Goal: Information Seeking & Learning: Understand process/instructions

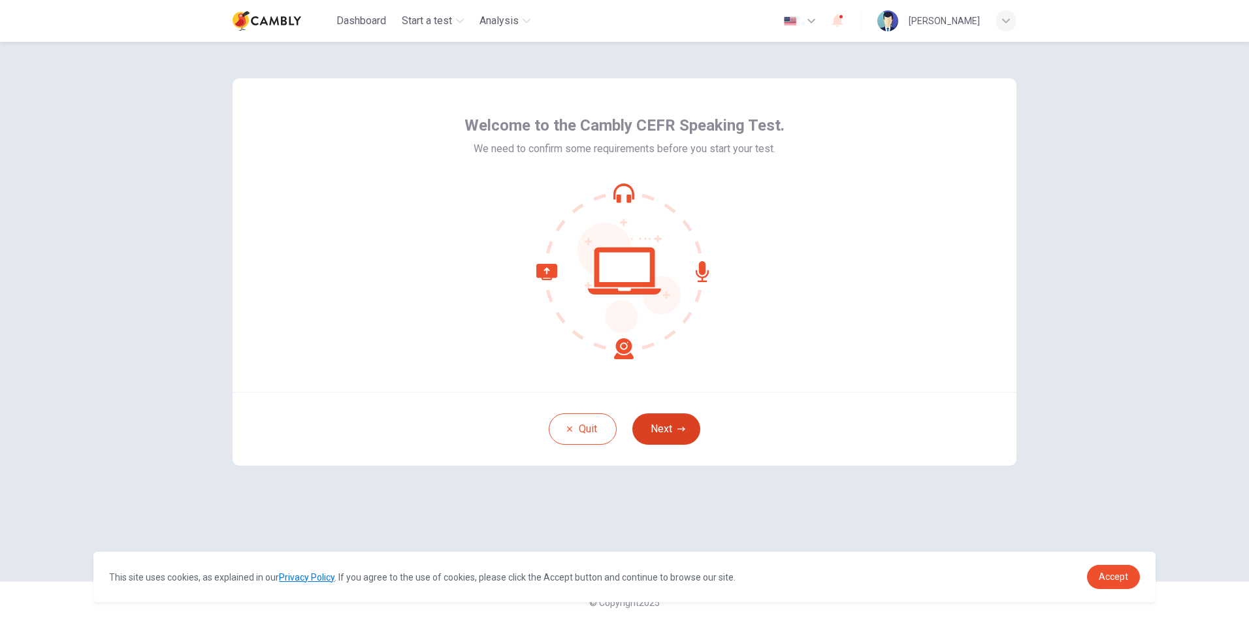
click at [679, 431] on icon "button" at bounding box center [681, 429] width 8 height 8
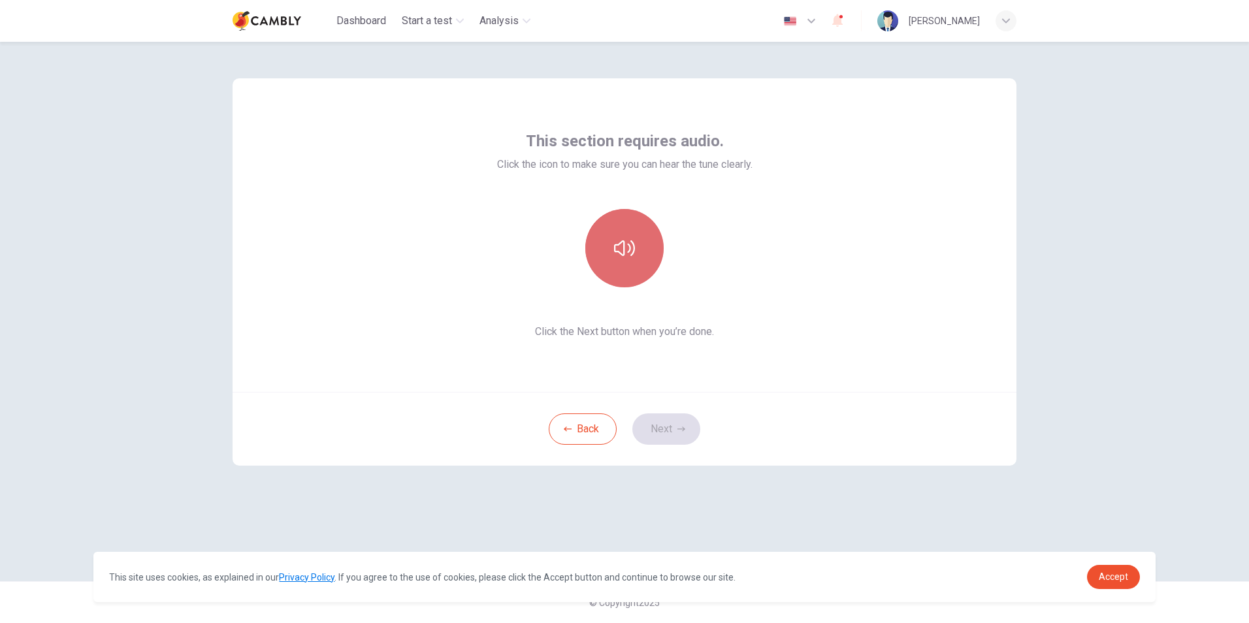
click at [627, 248] on icon "button" at bounding box center [624, 248] width 21 height 21
click at [627, 252] on icon "button" at bounding box center [624, 248] width 21 height 21
click at [670, 429] on button "Next" at bounding box center [666, 428] width 68 height 31
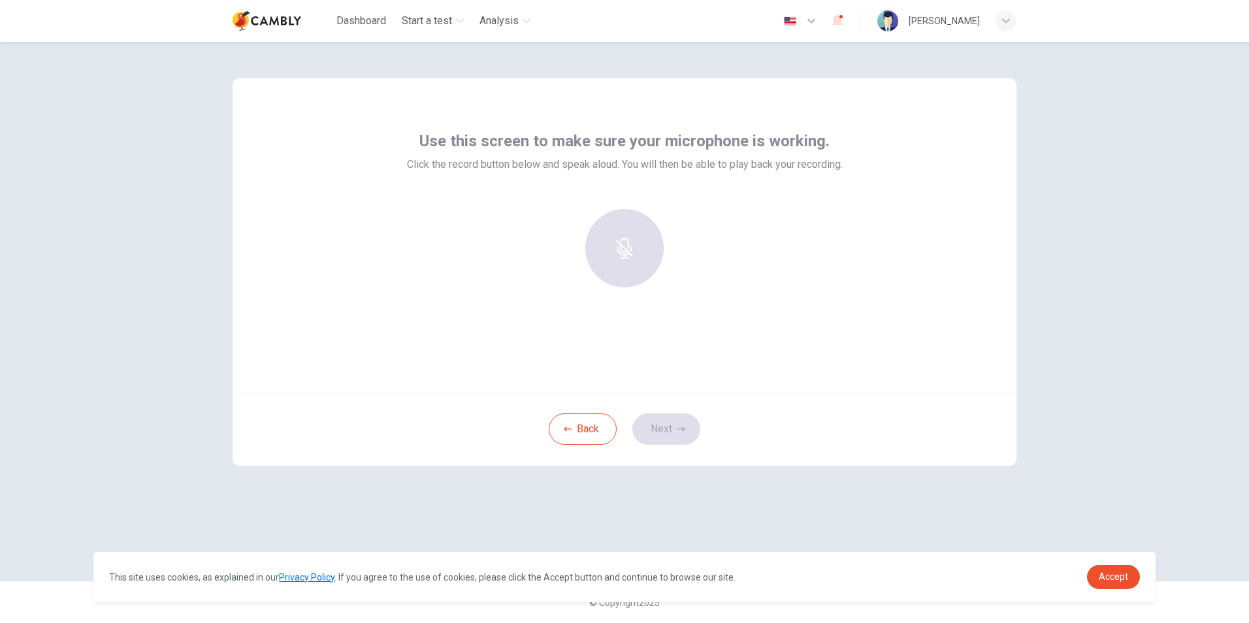
click at [639, 223] on div at bounding box center [624, 248] width 141 height 78
click at [640, 247] on div at bounding box center [624, 248] width 141 height 78
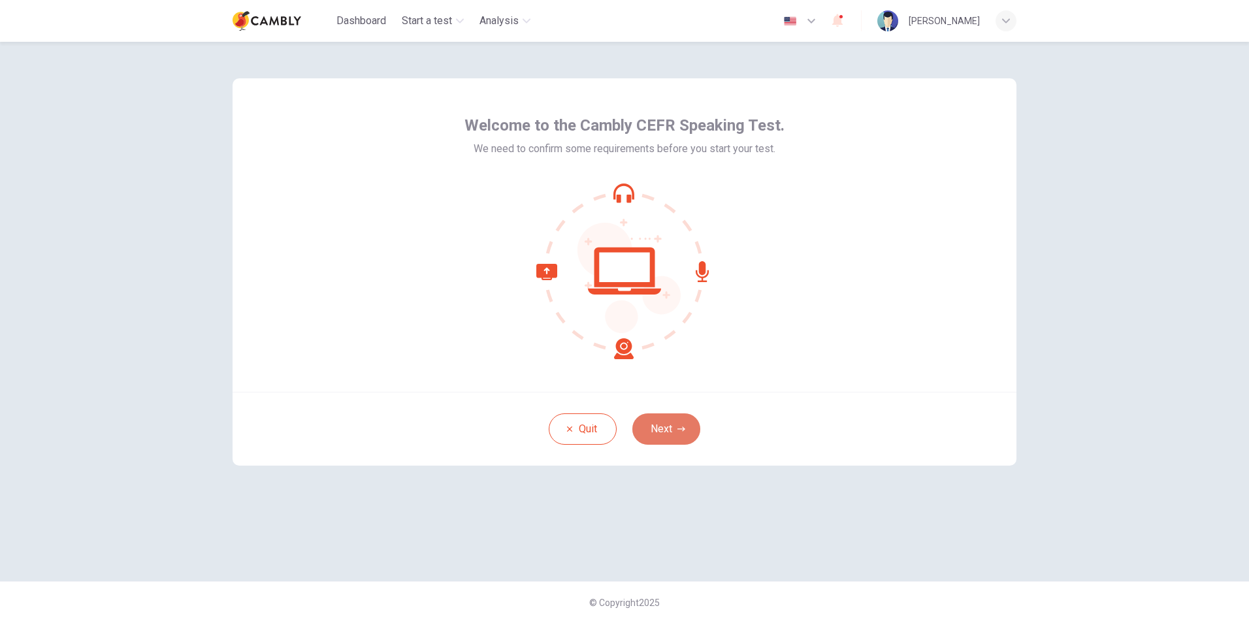
click at [661, 430] on button "Next" at bounding box center [666, 428] width 68 height 31
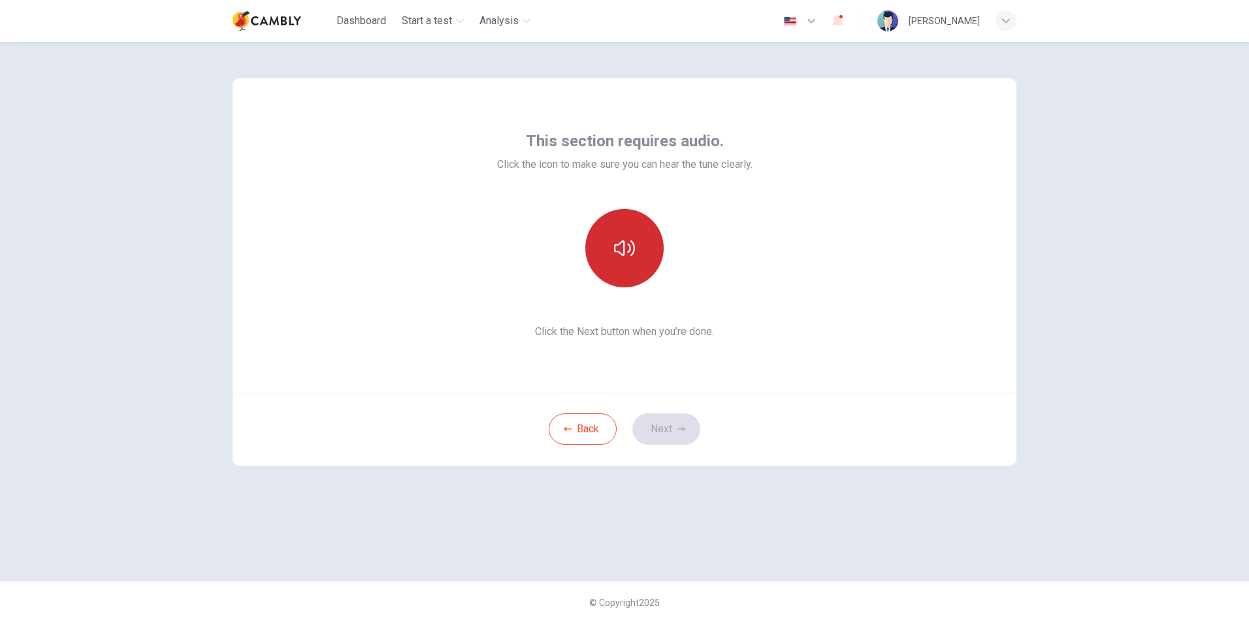
click at [621, 246] on icon "button" at bounding box center [624, 248] width 21 height 21
click at [662, 436] on button "Next" at bounding box center [666, 428] width 68 height 31
